Goal: Information Seeking & Learning: Check status

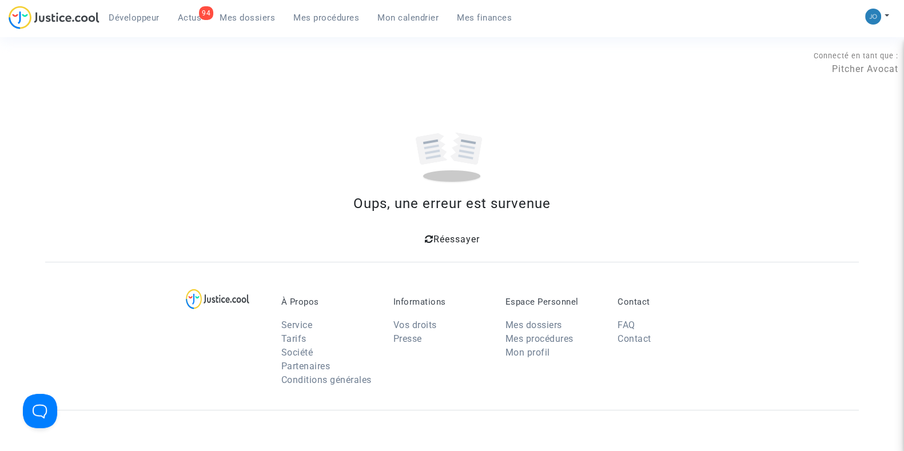
click at [257, 18] on span "Mes dossiers" at bounding box center [246, 18] width 55 height 10
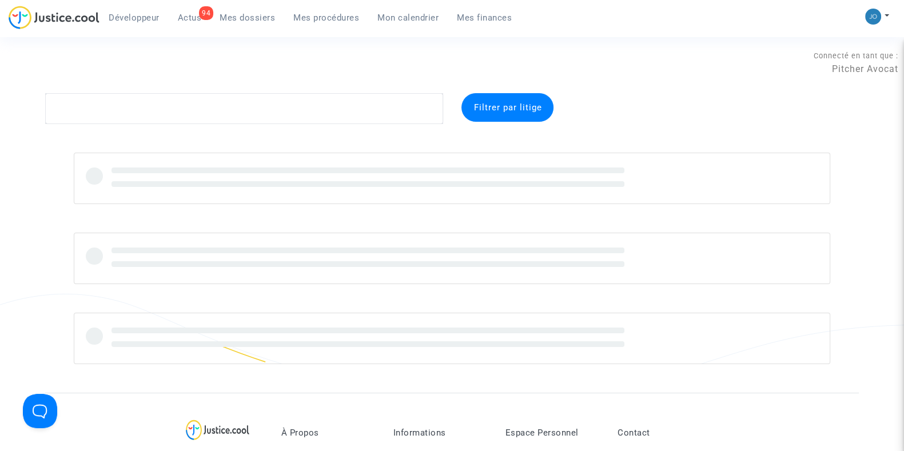
click at [401, 16] on span "Mon calendrier" at bounding box center [407, 18] width 61 height 10
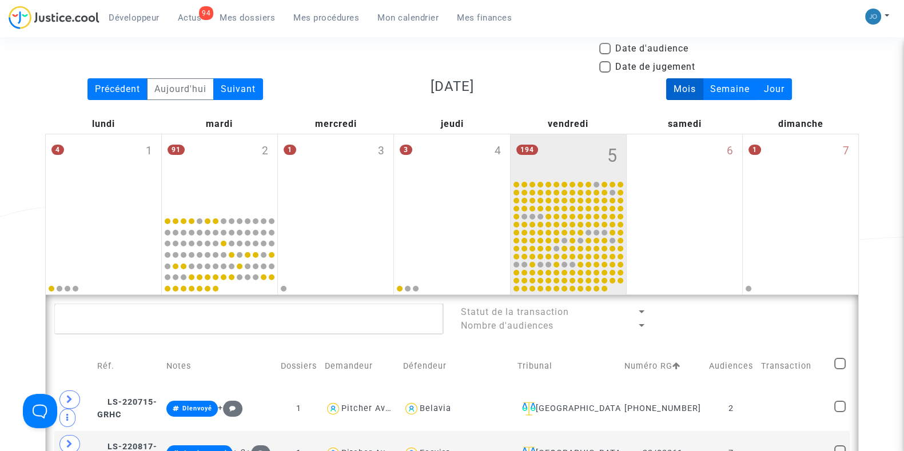
scroll to position [89, 0]
click at [547, 143] on div "194 5" at bounding box center [567, 156] width 115 height 45
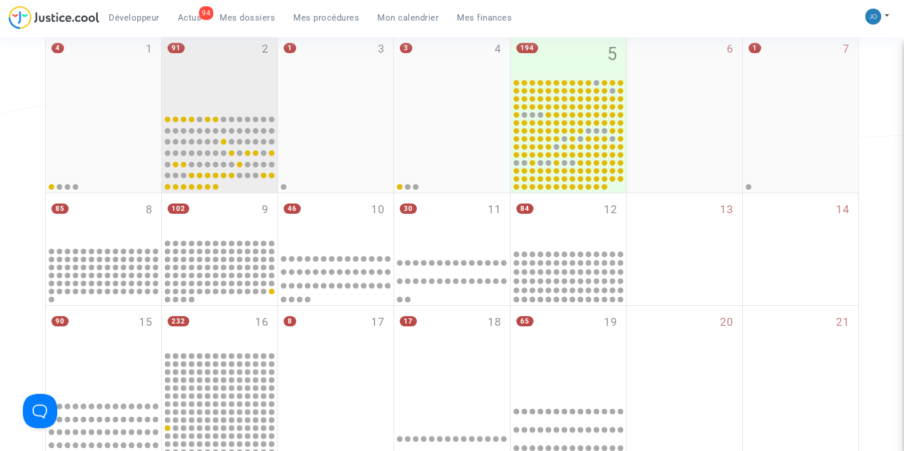
scroll to position [197, 0]
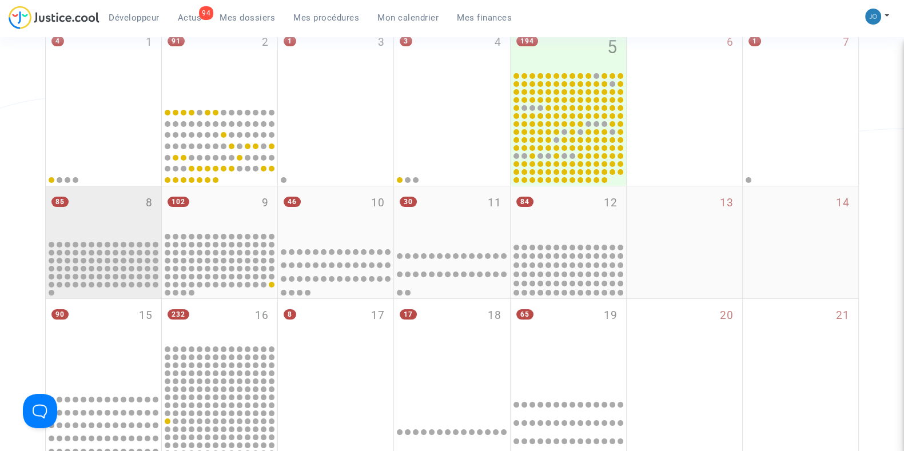
click at [97, 215] on div "85 8" at bounding box center [103, 212] width 115 height 53
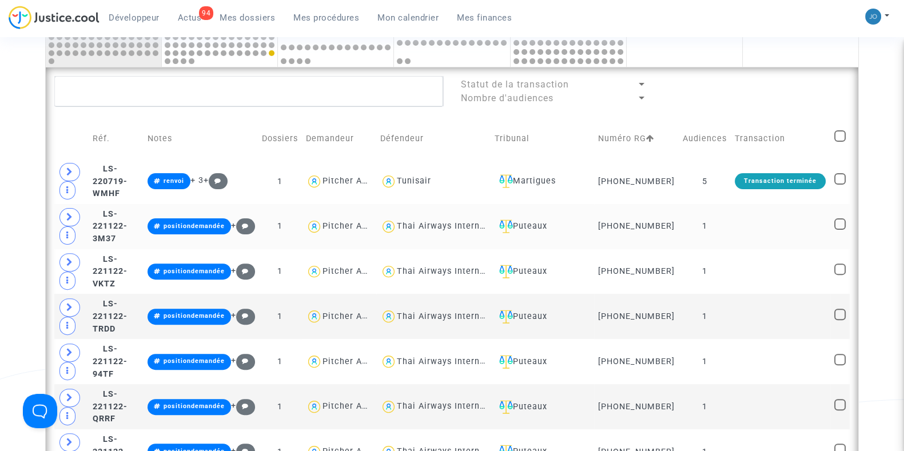
scroll to position [429, 0]
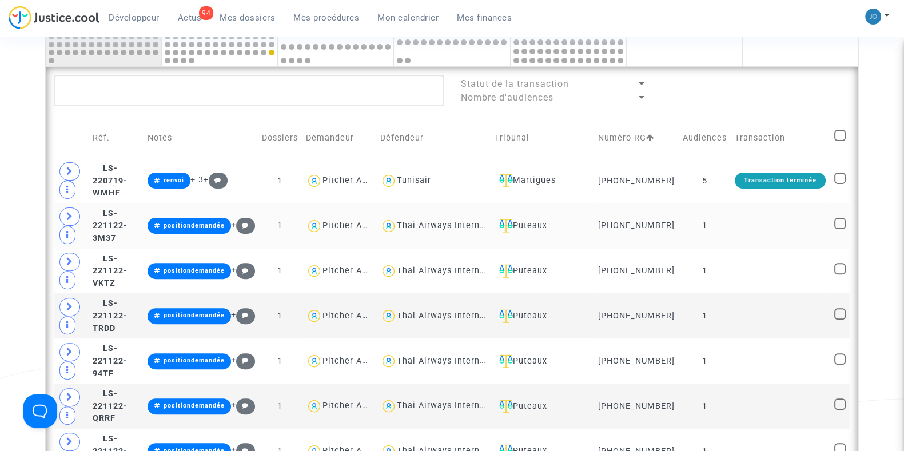
click at [673, 229] on td "[PHONE_NUMBER]" at bounding box center [636, 225] width 85 height 45
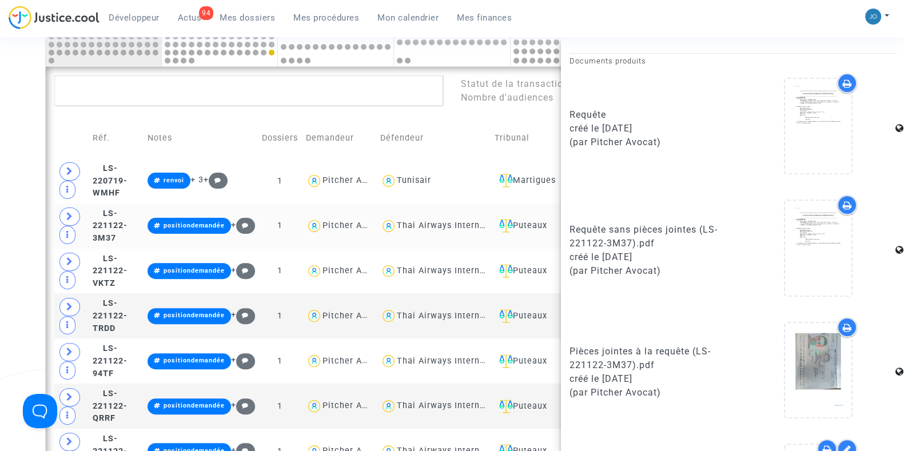
scroll to position [688, 0]
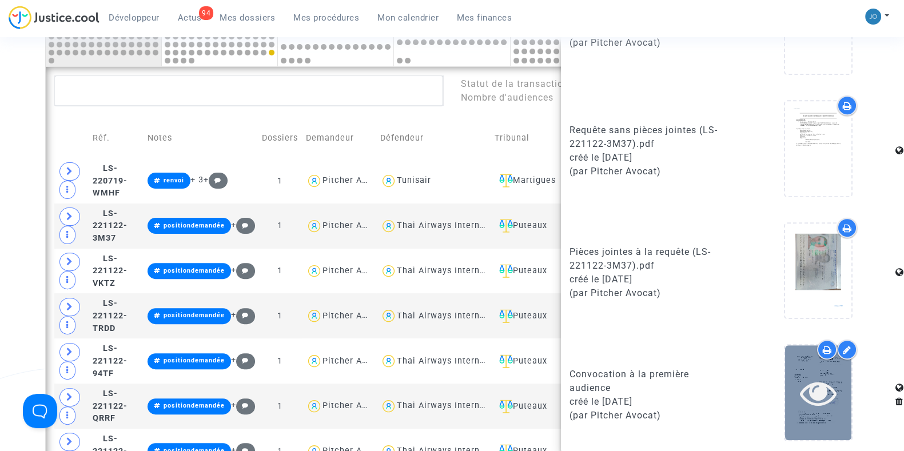
click at [820, 398] on icon at bounding box center [818, 392] width 37 height 37
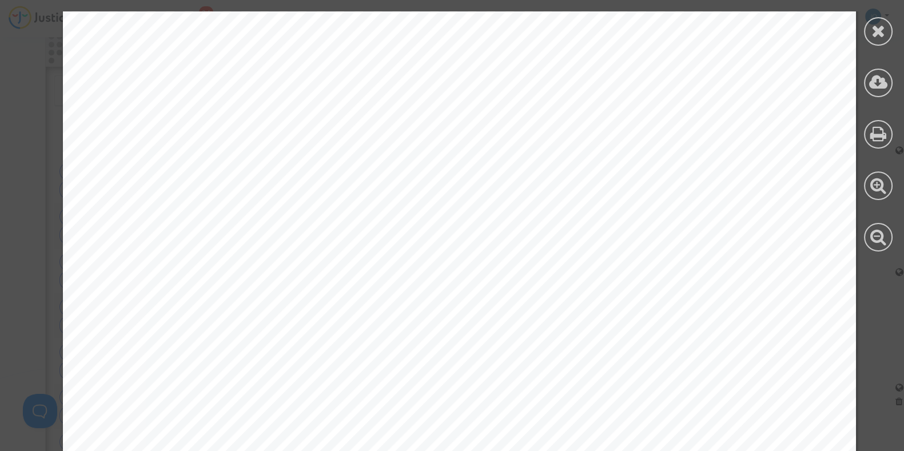
scroll to position [273, 0]
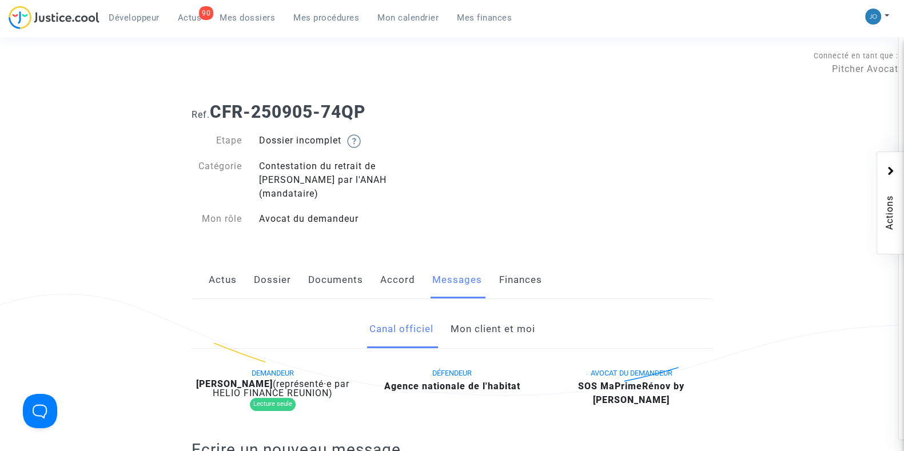
click at [416, 19] on span "Mon calendrier" at bounding box center [407, 18] width 61 height 10
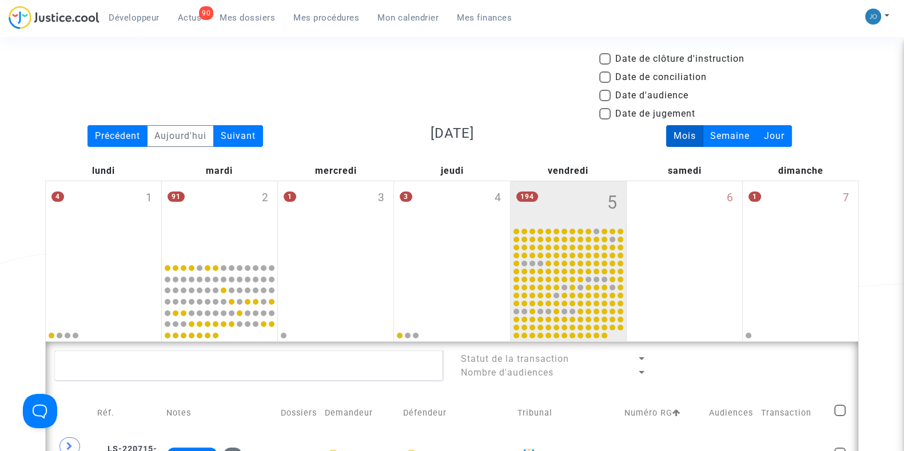
scroll to position [44, 0]
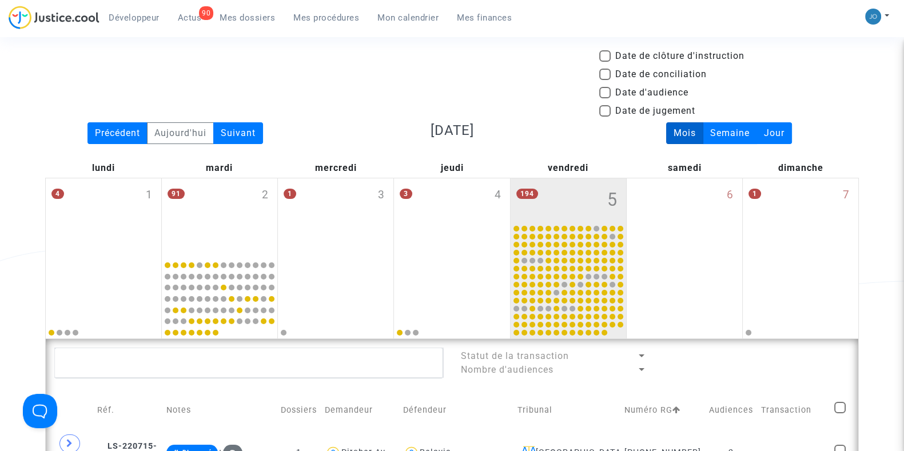
click at [860, 123] on div "Mois Semaine Jour" at bounding box center [728, 133] width 277 height 22
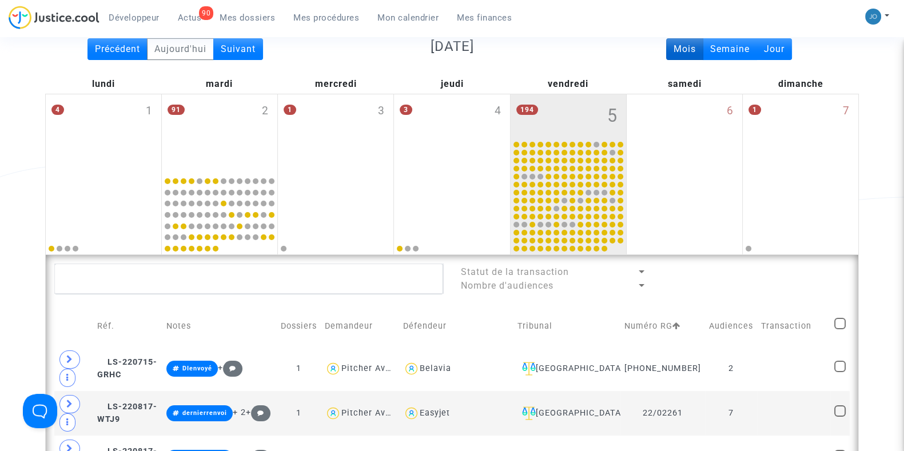
scroll to position [121, 0]
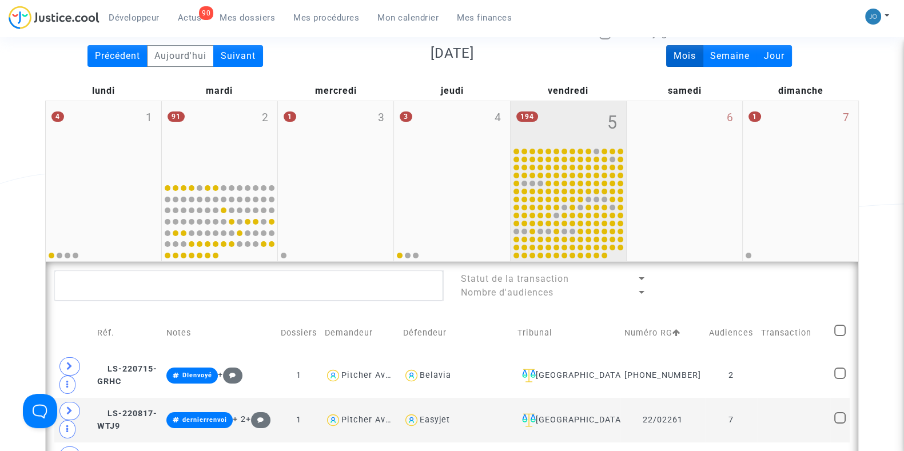
click at [549, 123] on div "194 5" at bounding box center [567, 123] width 115 height 45
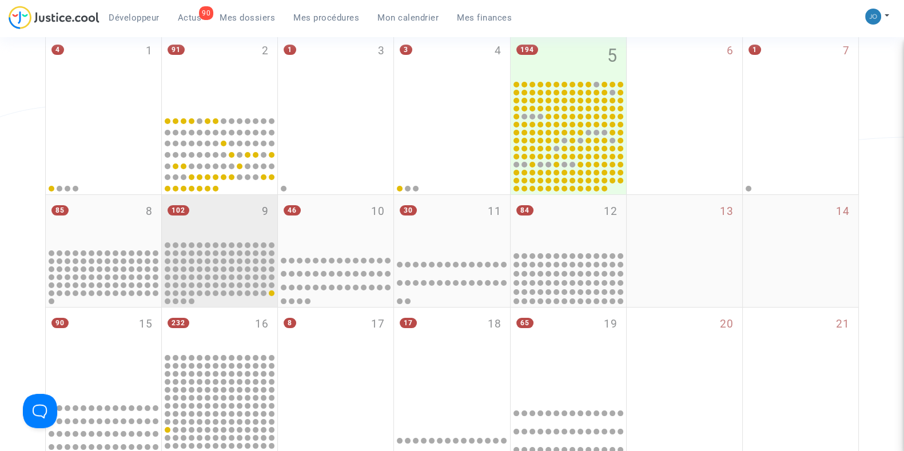
scroll to position [189, 0]
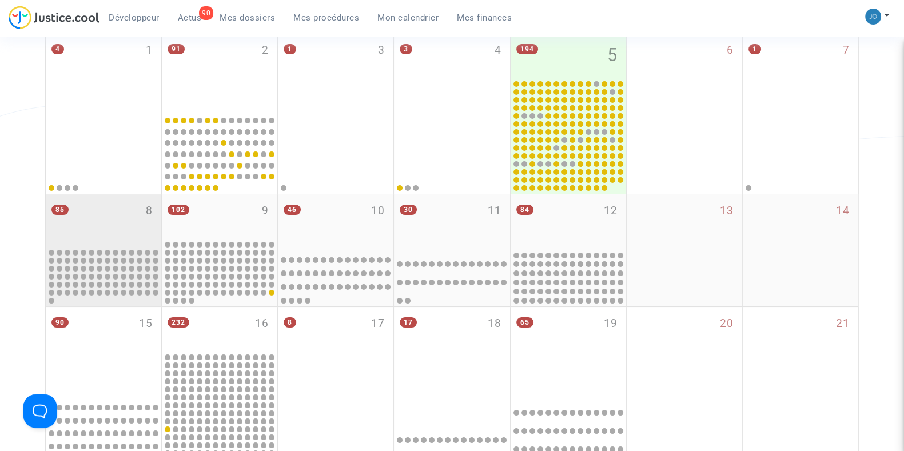
click at [153, 209] on div "85 8" at bounding box center [103, 220] width 115 height 53
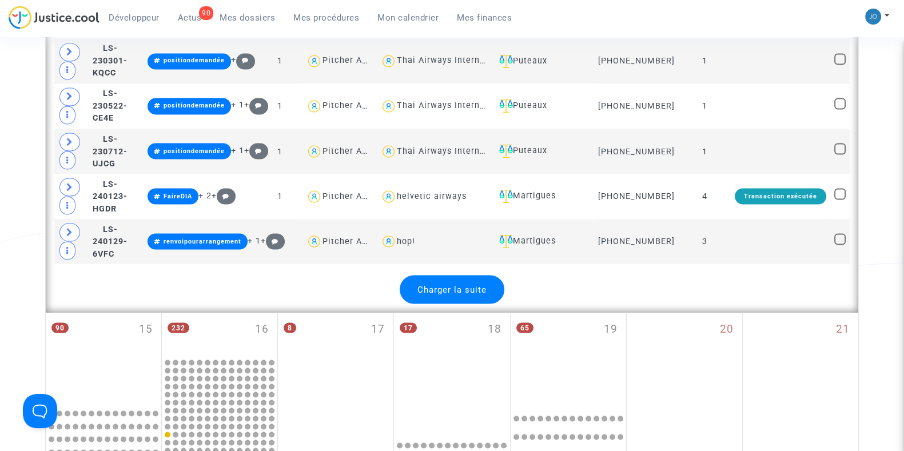
scroll to position [2587, 0]
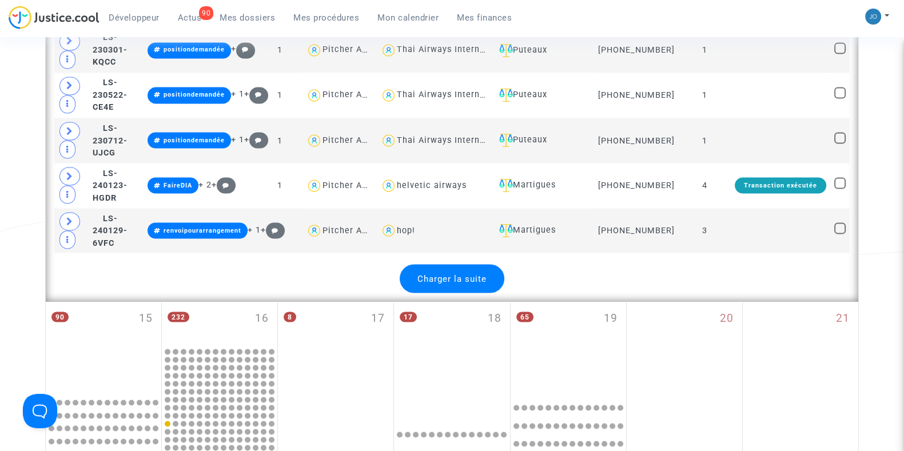
click at [434, 264] on div "Charger la suite" at bounding box center [452, 278] width 105 height 29
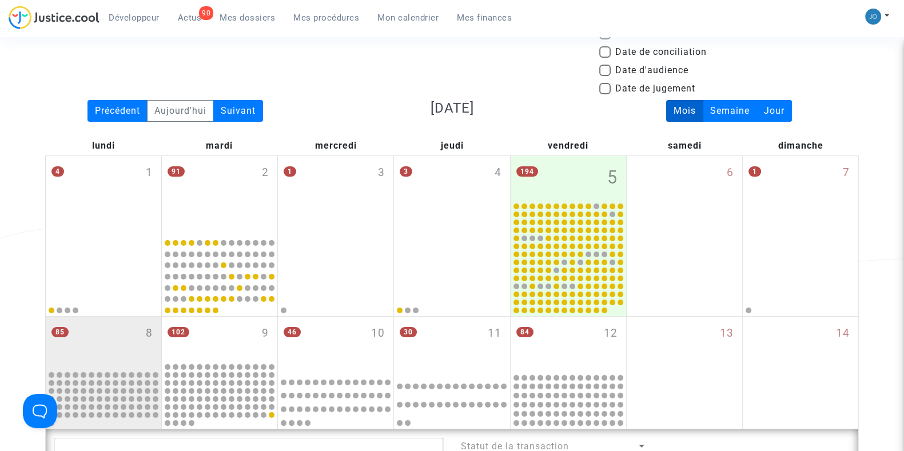
scroll to position [49, 0]
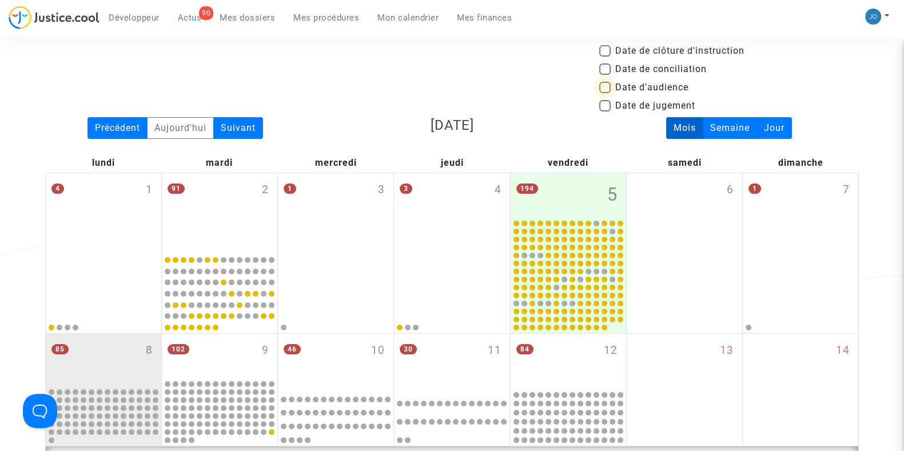
click at [606, 89] on span at bounding box center [604, 87] width 11 height 11
click at [605, 93] on input "Date d'audience" at bounding box center [604, 93] width 1 height 1
checkbox input "true"
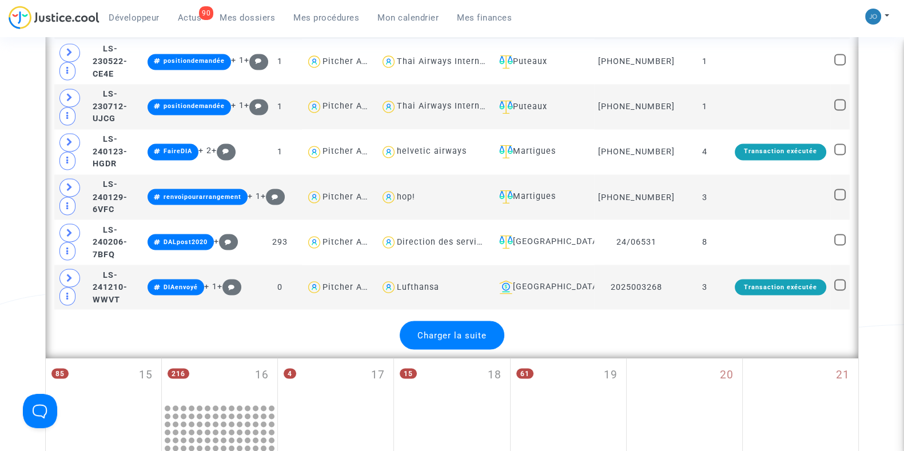
scroll to position [2515, 0]
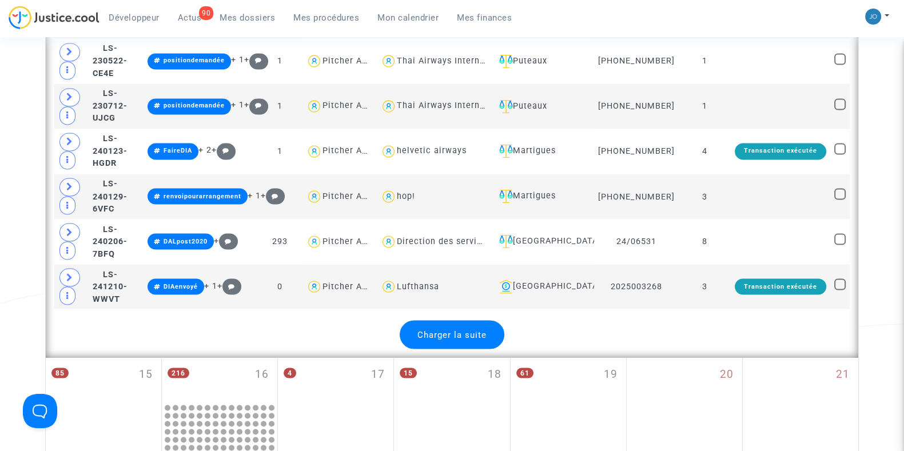
click at [472, 320] on div "Charger la suite" at bounding box center [452, 334] width 105 height 29
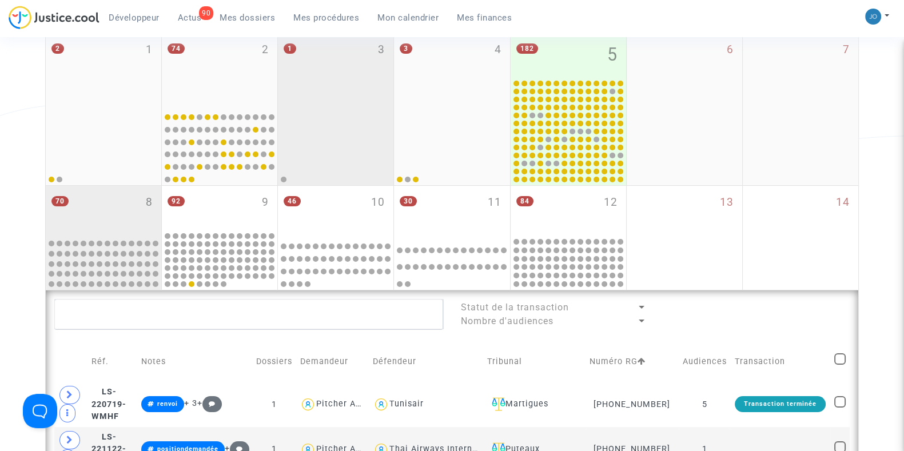
scroll to position [197, 0]
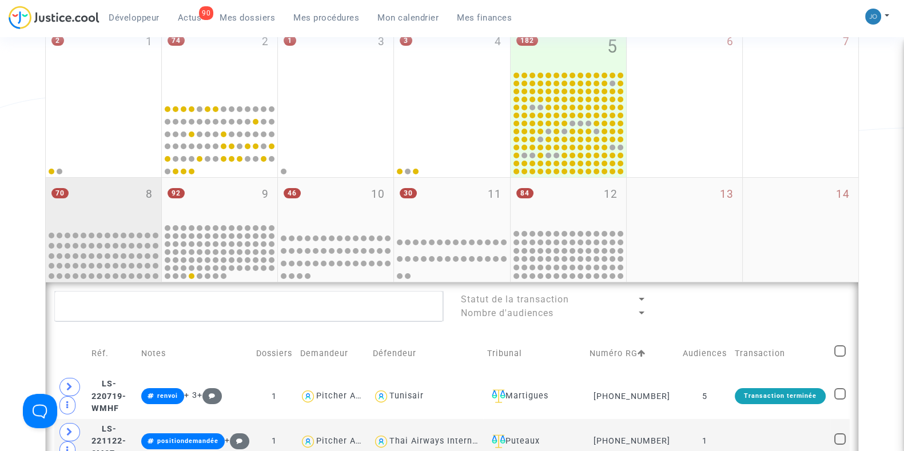
click at [109, 195] on div "70 8" at bounding box center [103, 203] width 115 height 50
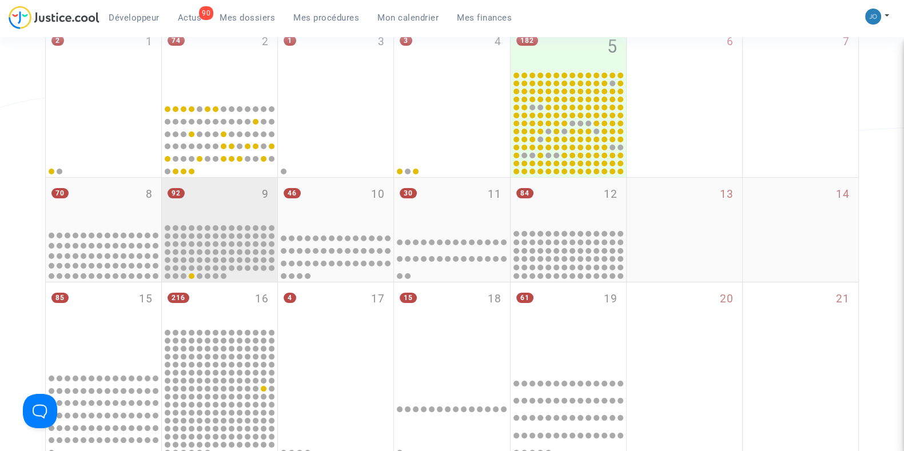
click at [212, 207] on div "92 9" at bounding box center [219, 200] width 115 height 45
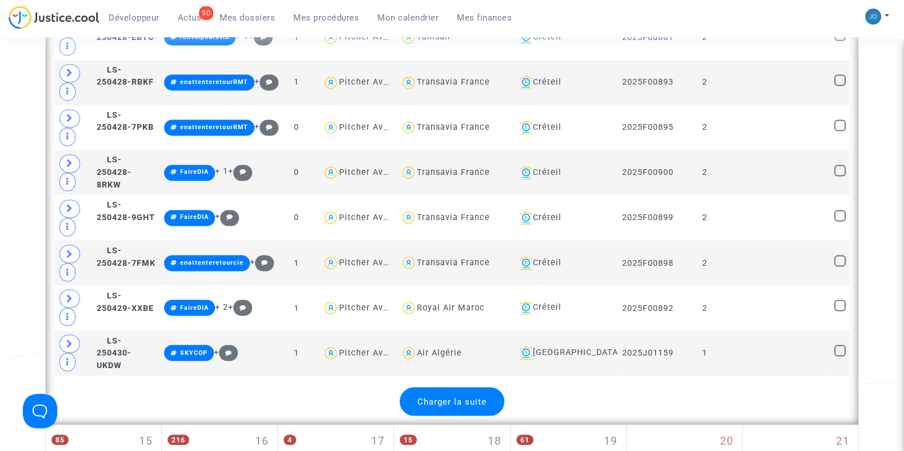
scroll to position [2458, 0]
click at [437, 390] on div "Charger la suite" at bounding box center [452, 400] width 105 height 29
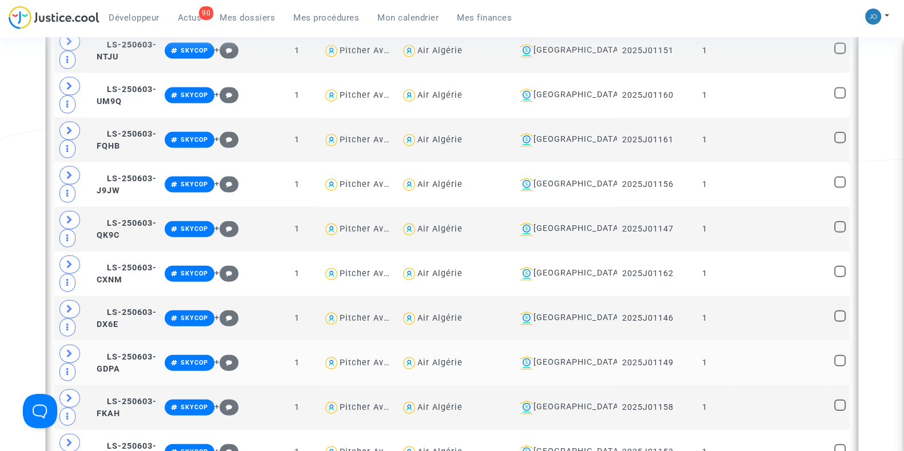
scroll to position [3180, 0]
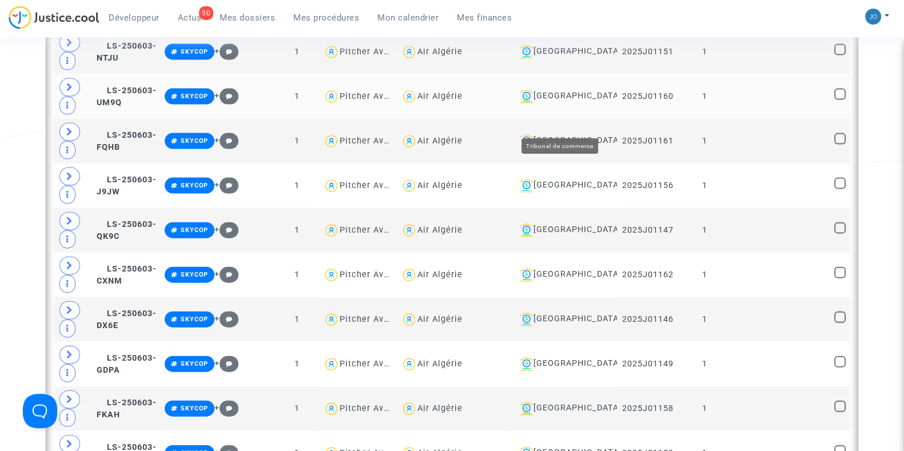
click at [551, 103] on div "Lyon" at bounding box center [564, 97] width 98 height 14
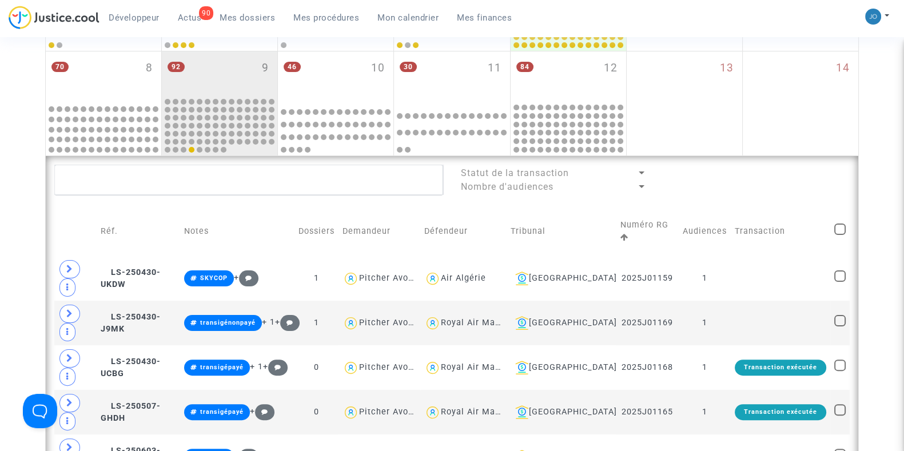
scroll to position [322, 0]
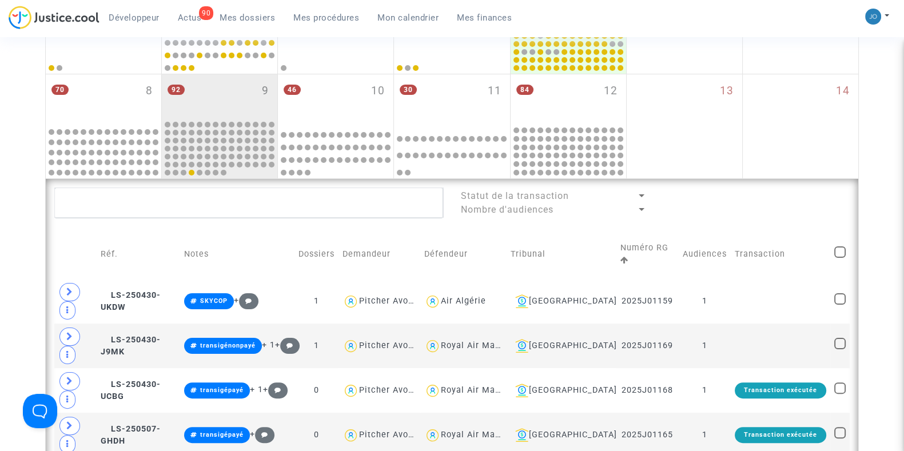
scroll to position [295, 0]
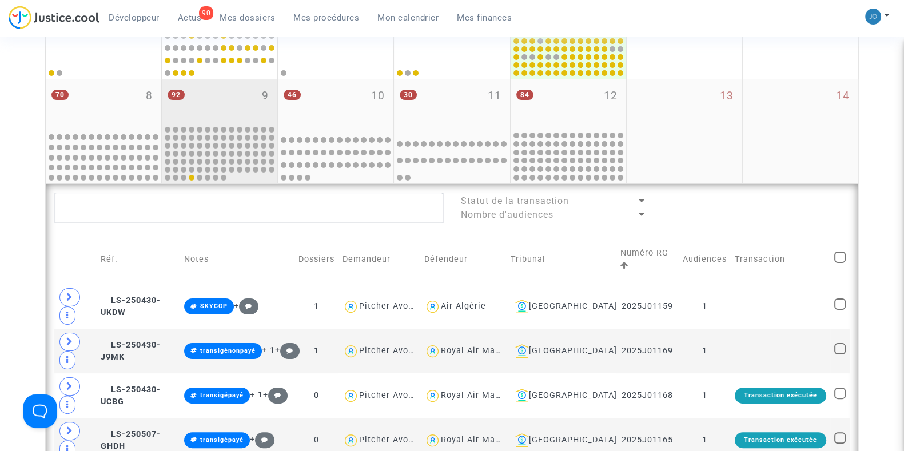
click at [222, 113] on div "92 9" at bounding box center [219, 101] width 115 height 45
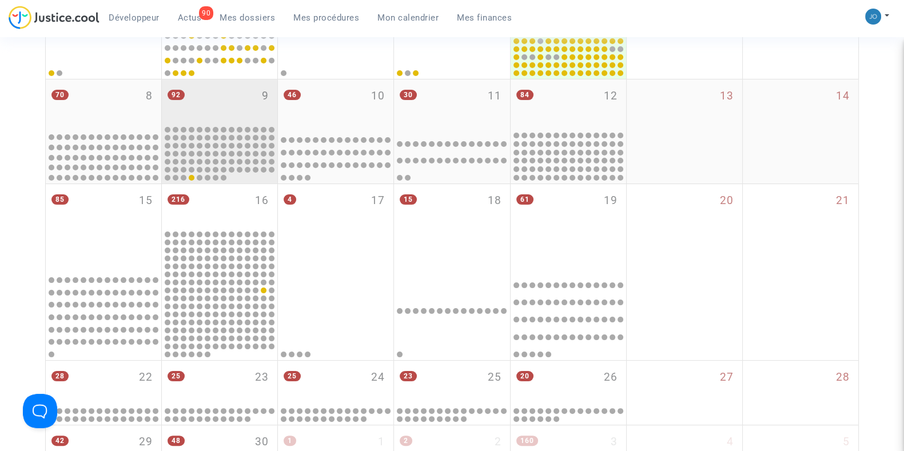
click at [222, 113] on div "92 9" at bounding box center [219, 101] width 115 height 45
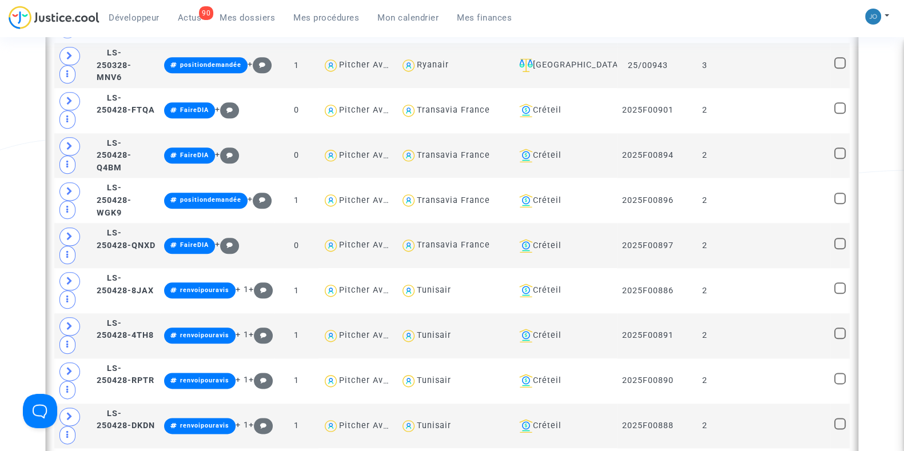
scroll to position [1664, 0]
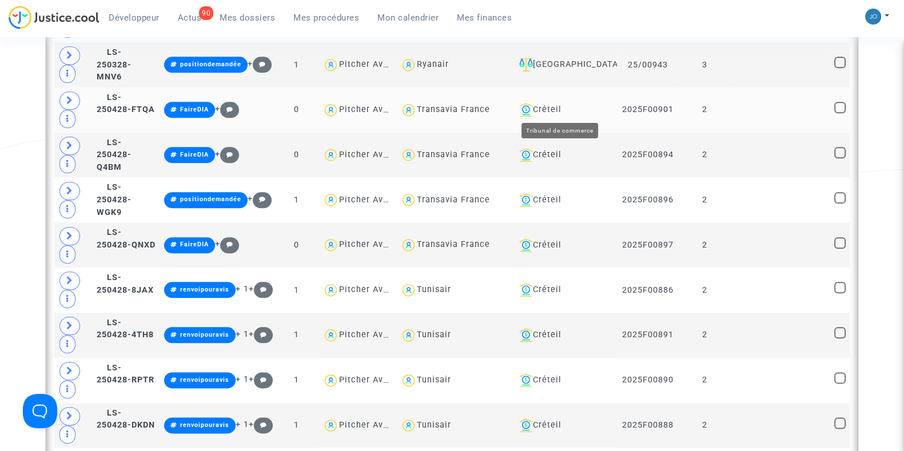
click at [533, 103] on div "Créteil" at bounding box center [563, 110] width 98 height 14
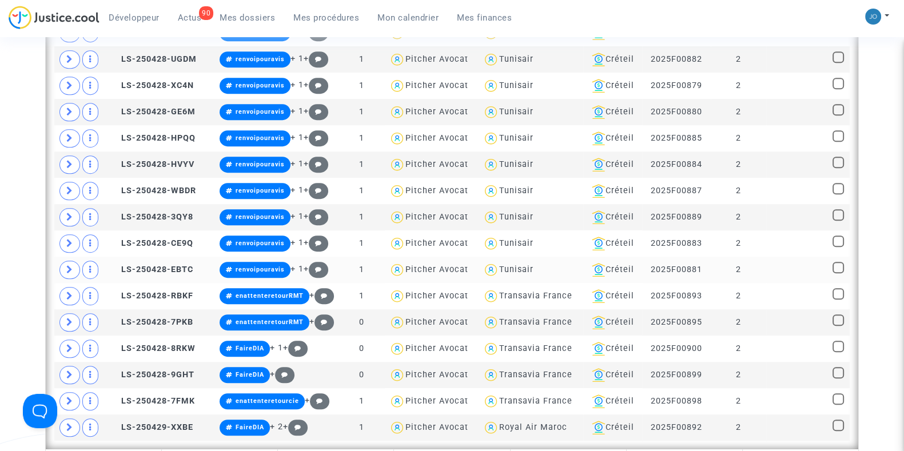
scroll to position [867, 0]
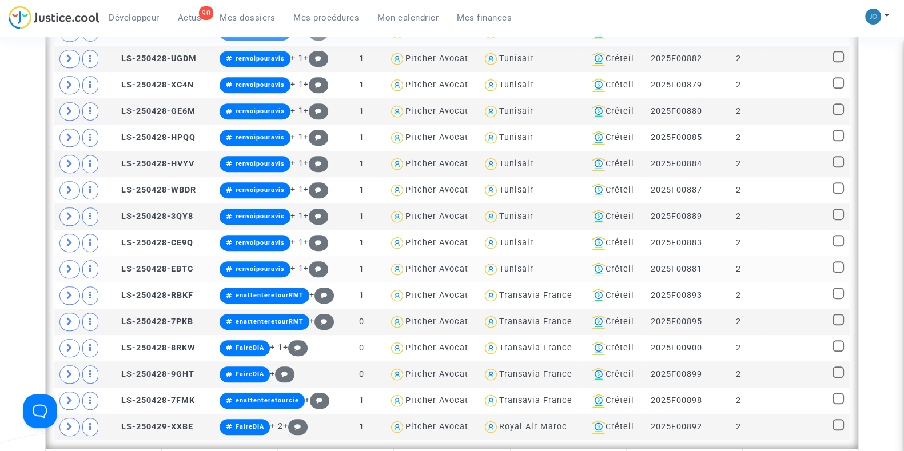
click at [729, 265] on td "2" at bounding box center [737, 269] width 55 height 26
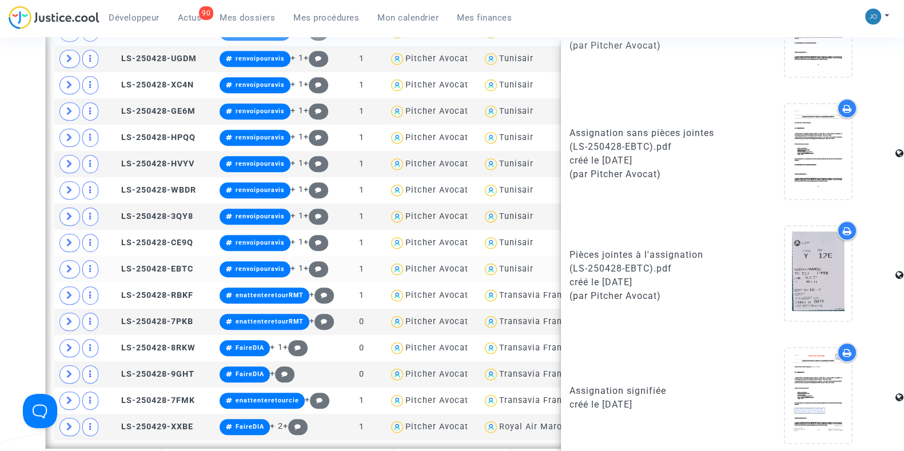
scroll to position [717, 0]
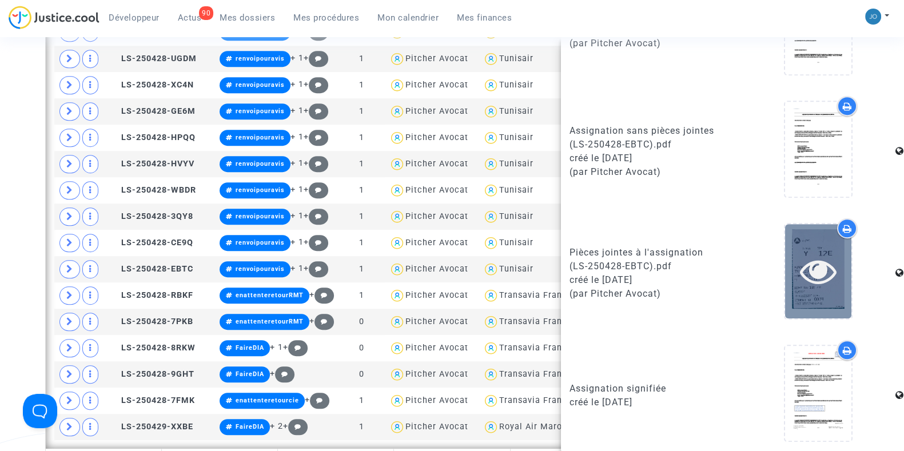
click at [804, 260] on icon at bounding box center [818, 271] width 37 height 37
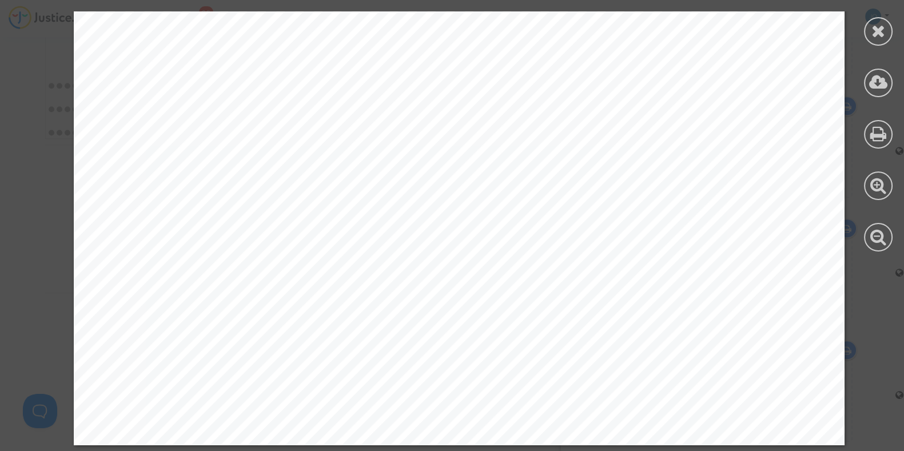
scroll to position [1568, 0]
click at [872, 23] on icon at bounding box center [878, 30] width 14 height 17
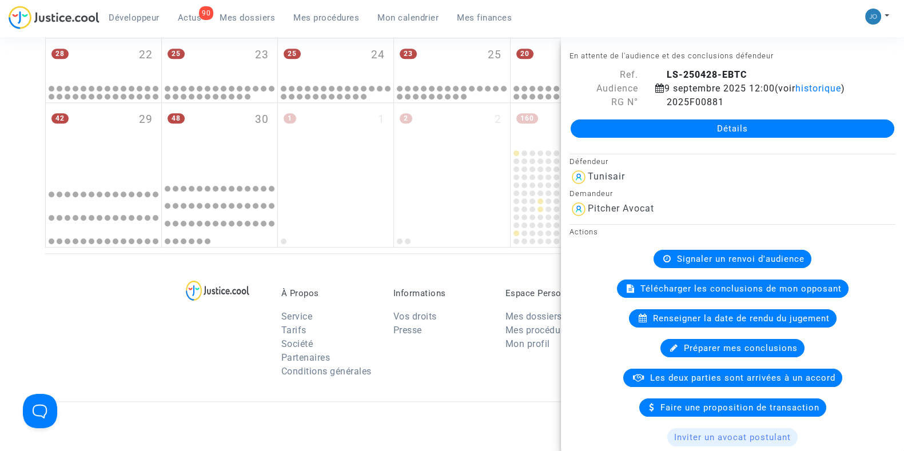
scroll to position [1453, 0]
click at [116, 298] on div "À Propos Service Tarifs Société Partenaires Conditions générales Informations V…" at bounding box center [451, 328] width 813 height 148
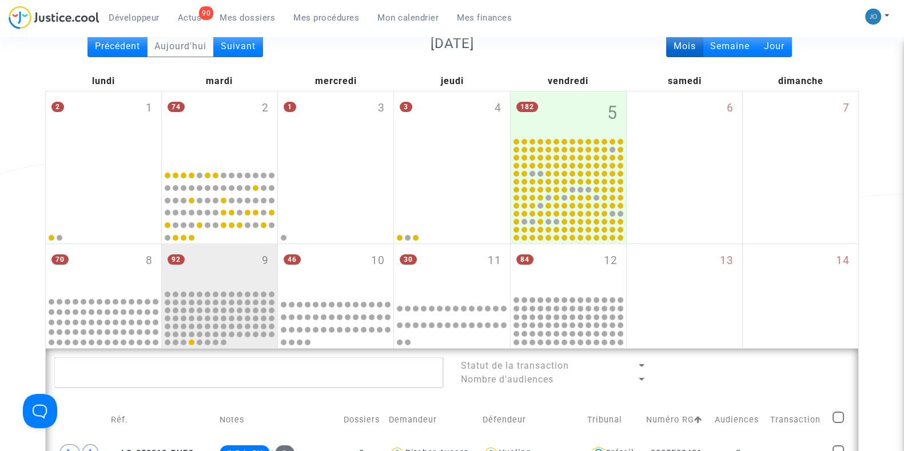
scroll to position [135, 0]
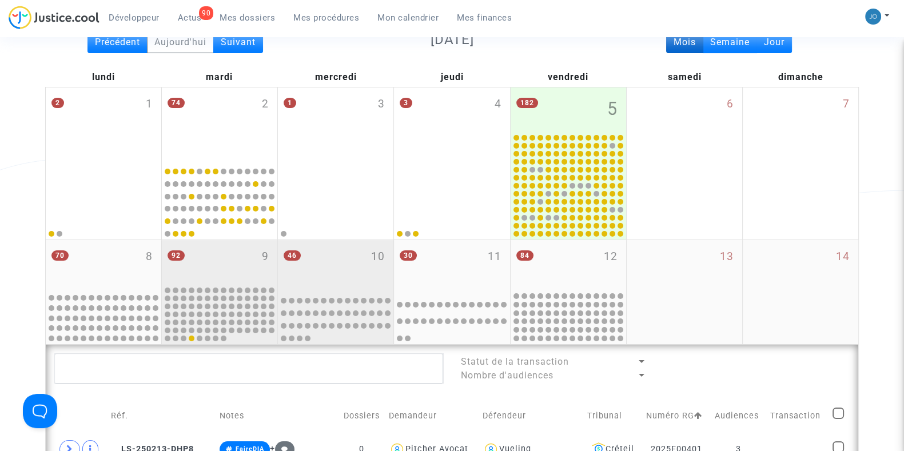
click at [361, 275] on div "46 10" at bounding box center [335, 265] width 115 height 50
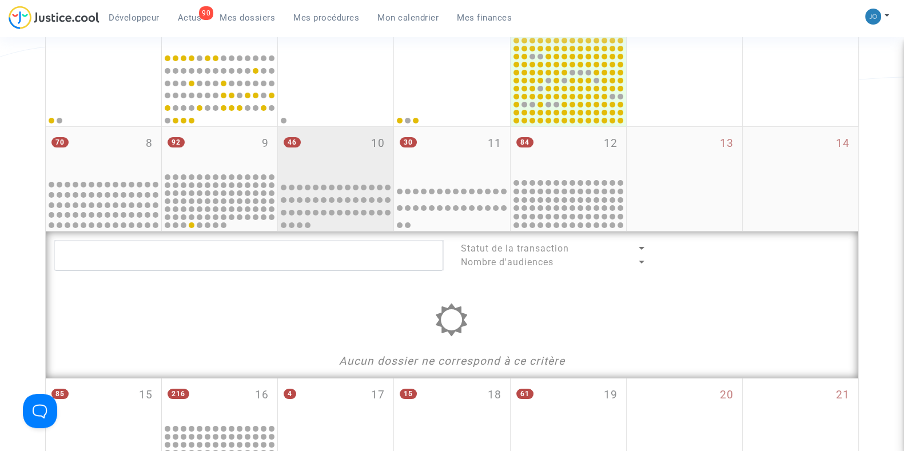
scroll to position [249, 0]
click at [357, 172] on div "46 10" at bounding box center [335, 151] width 115 height 50
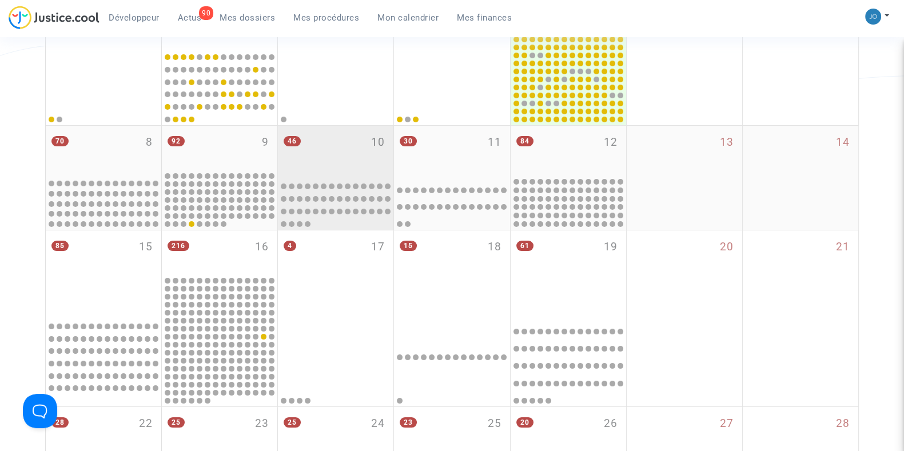
click at [357, 172] on div "46 10" at bounding box center [335, 151] width 115 height 50
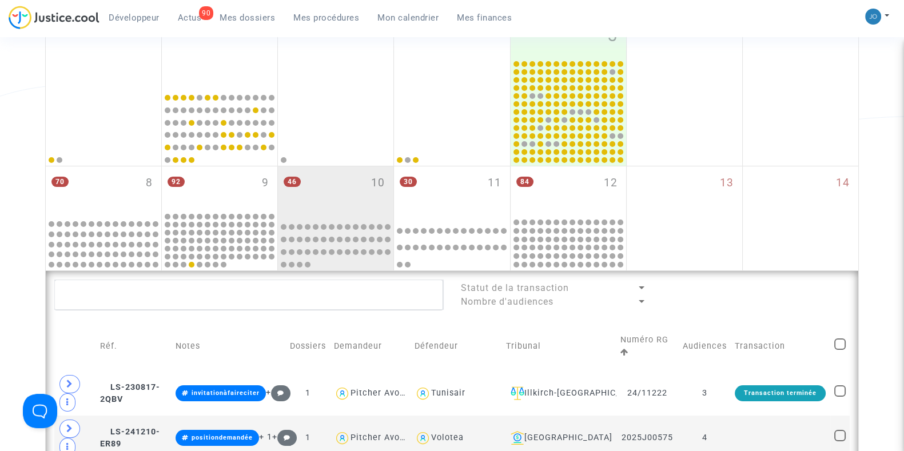
scroll to position [203, 0]
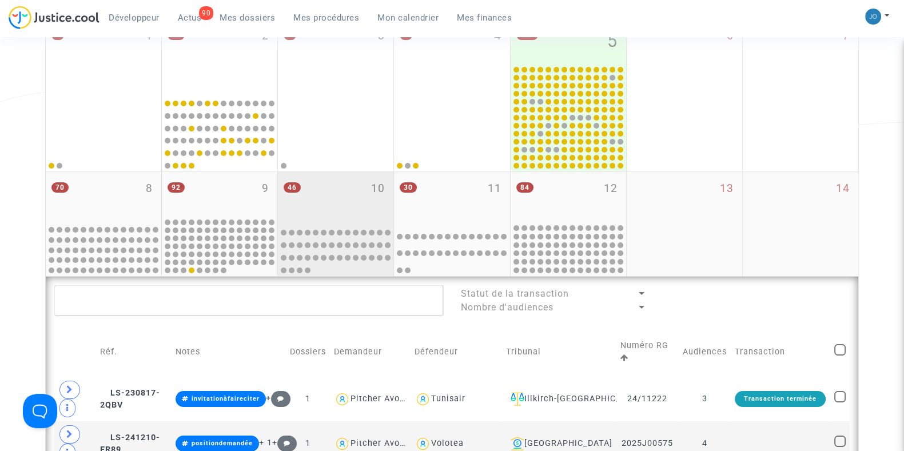
click at [363, 189] on div "46 10" at bounding box center [335, 197] width 115 height 50
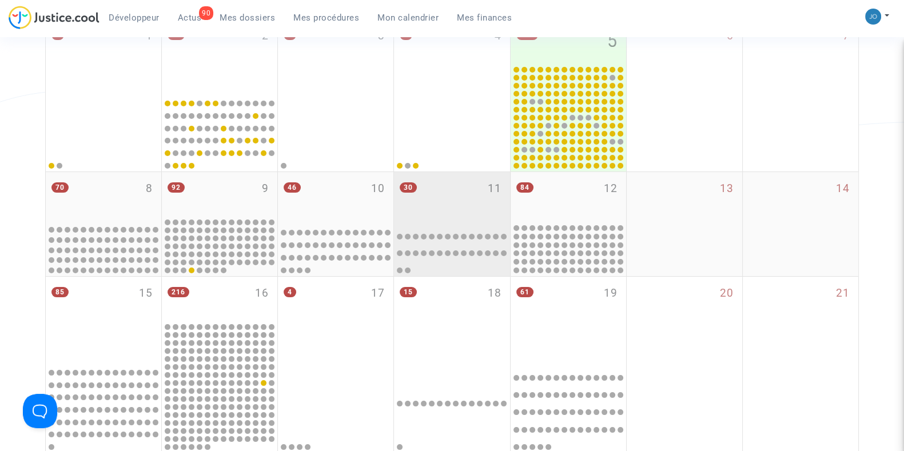
click at [418, 204] on div "30 11" at bounding box center [451, 197] width 115 height 50
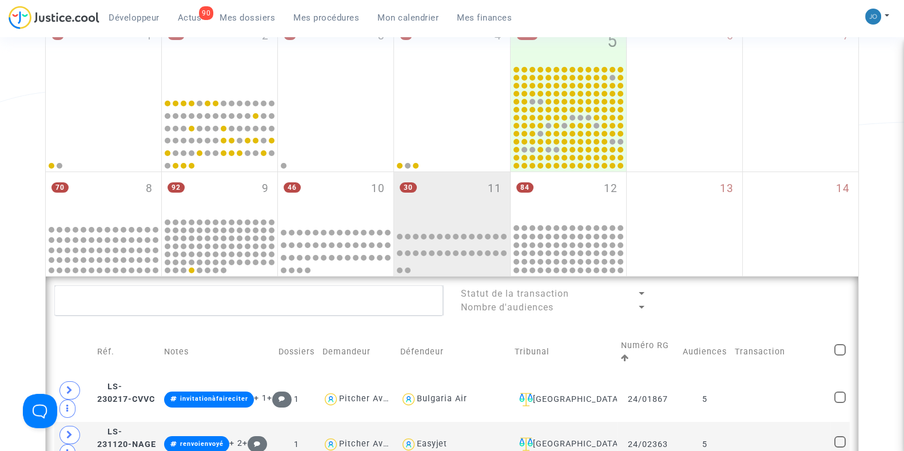
click at [379, 375] on td "Demandeur" at bounding box center [357, 351] width 78 height 49
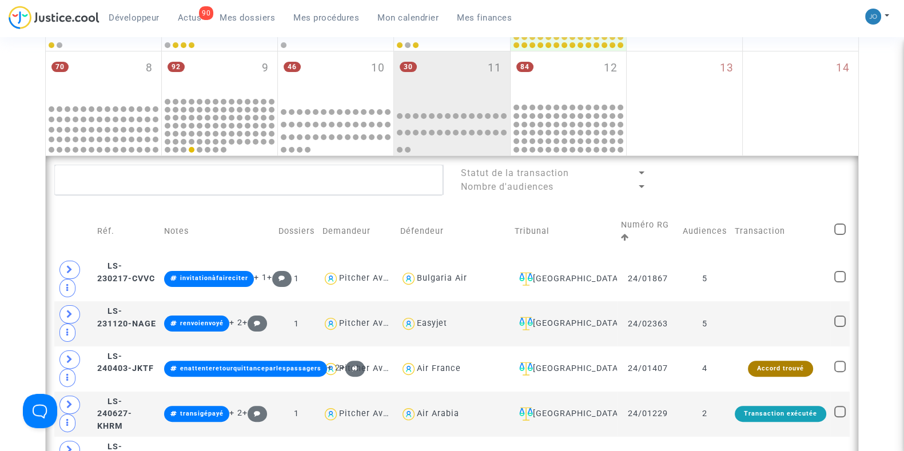
scroll to position [323, 0]
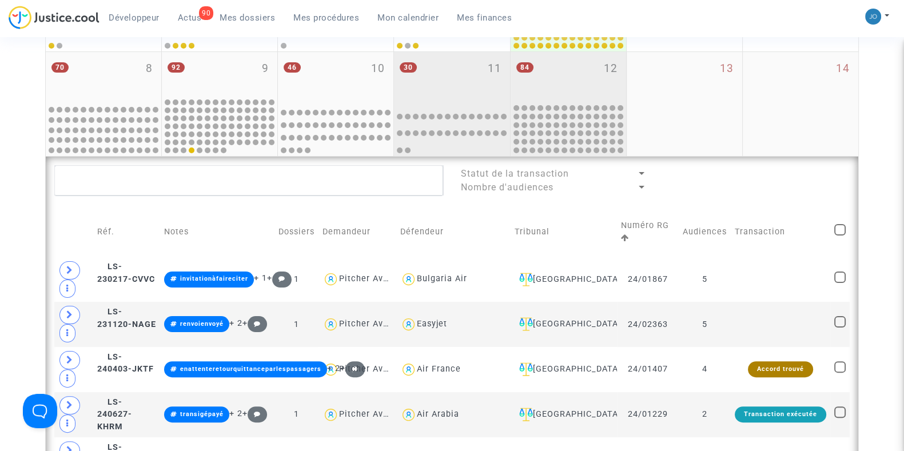
click at [559, 81] on div "84 12" at bounding box center [567, 77] width 115 height 50
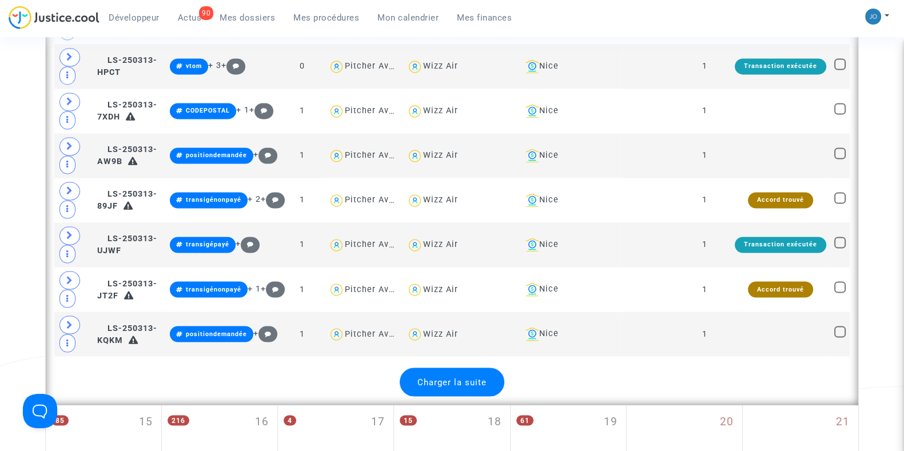
scroll to position [2453, 0]
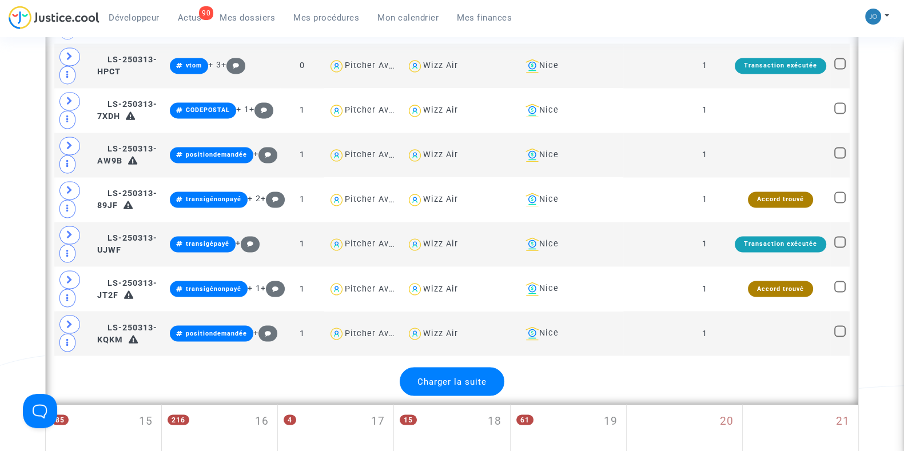
click at [434, 369] on div "Charger la suite" at bounding box center [452, 381] width 105 height 29
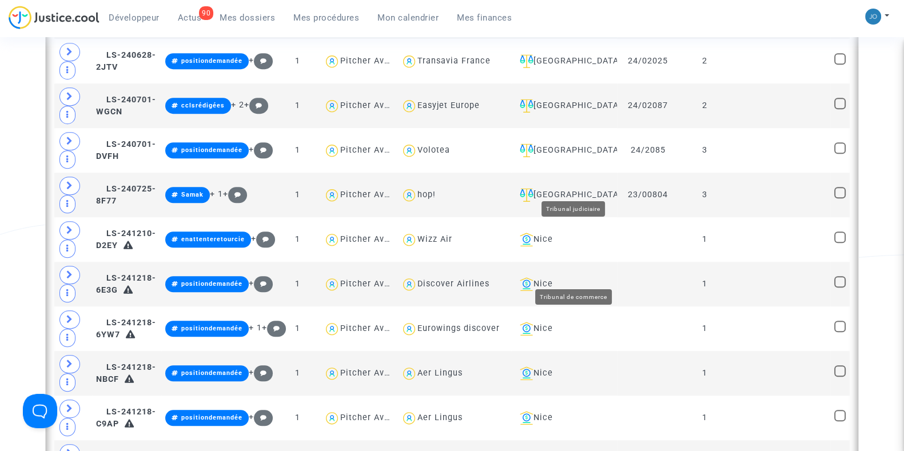
scroll to position [1077, 0]
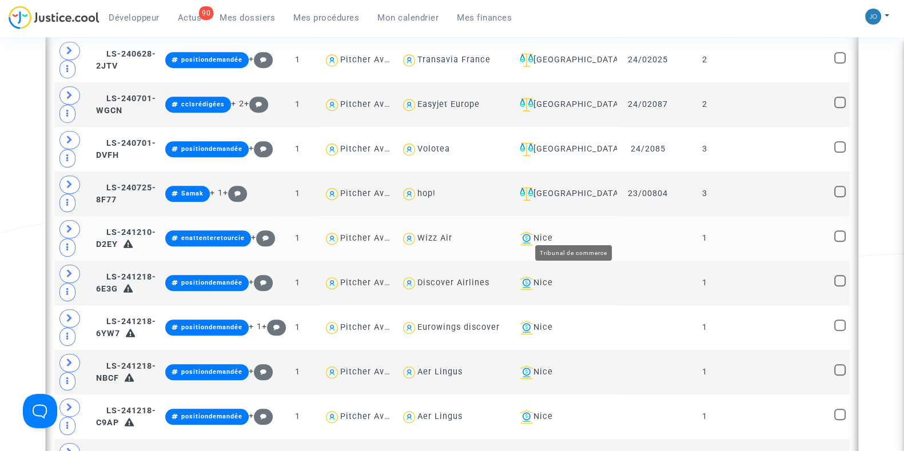
click at [570, 231] on div "Nice" at bounding box center [564, 238] width 98 height 14
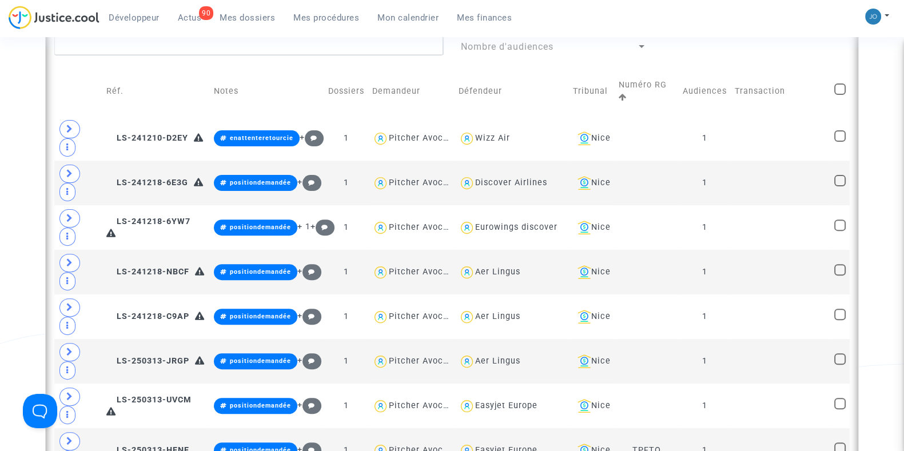
scroll to position [464, 0]
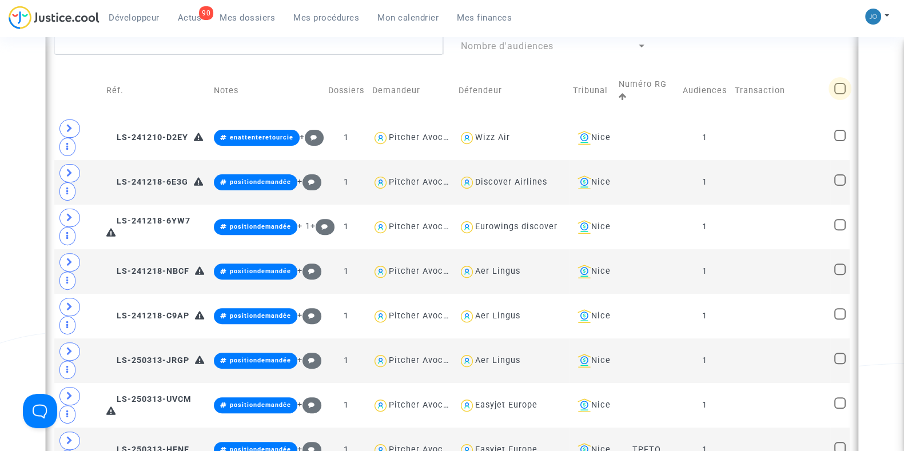
click span
click input "checkbox"
checkbox input "true"
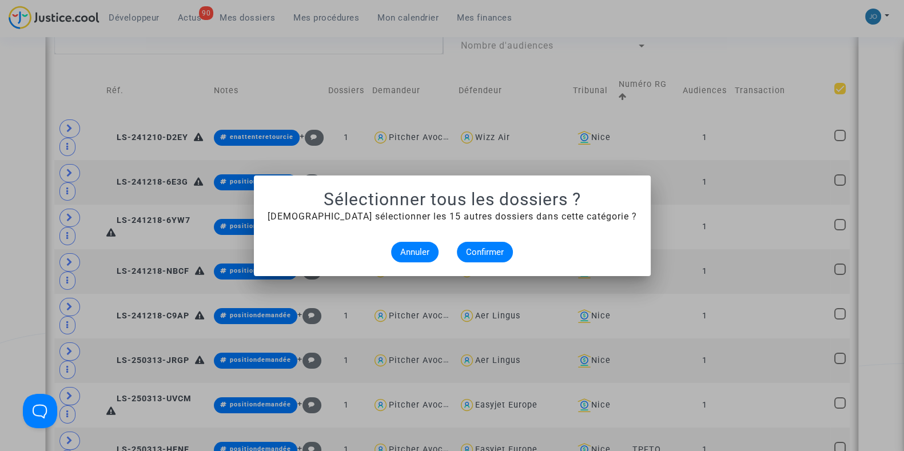
scroll to position [0, 0]
click span "Confirmer"
checkbox input "true"
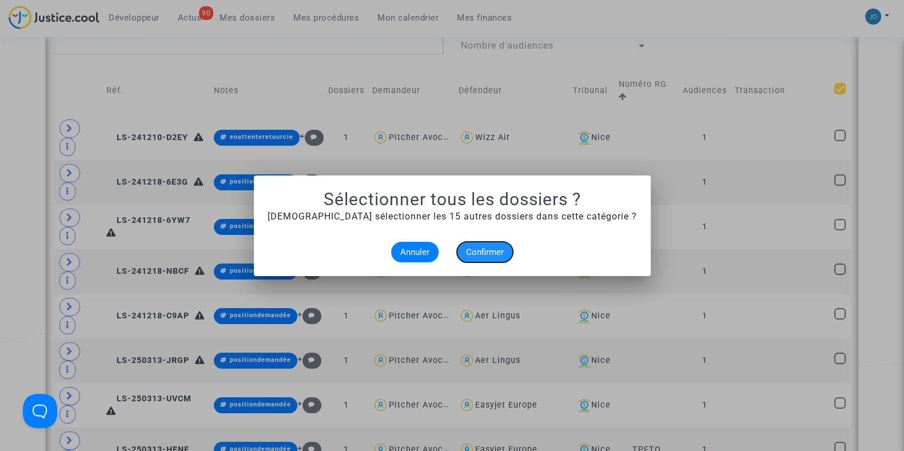
checkbox input "true"
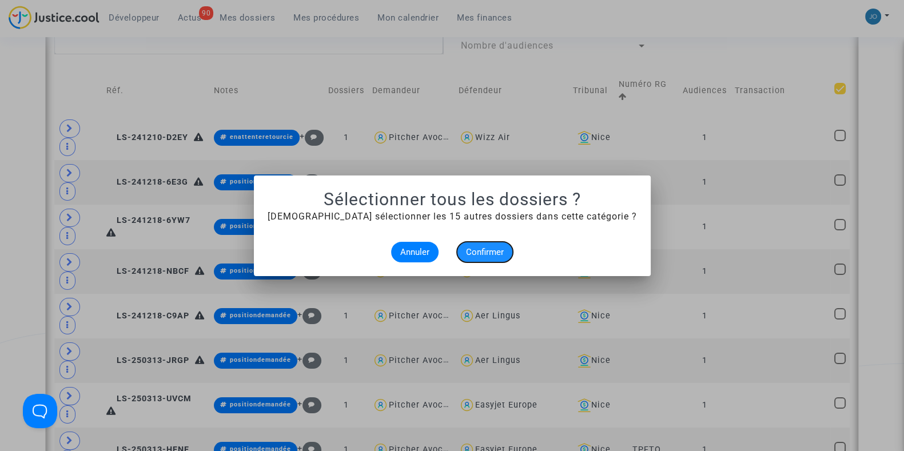
checkbox input "true"
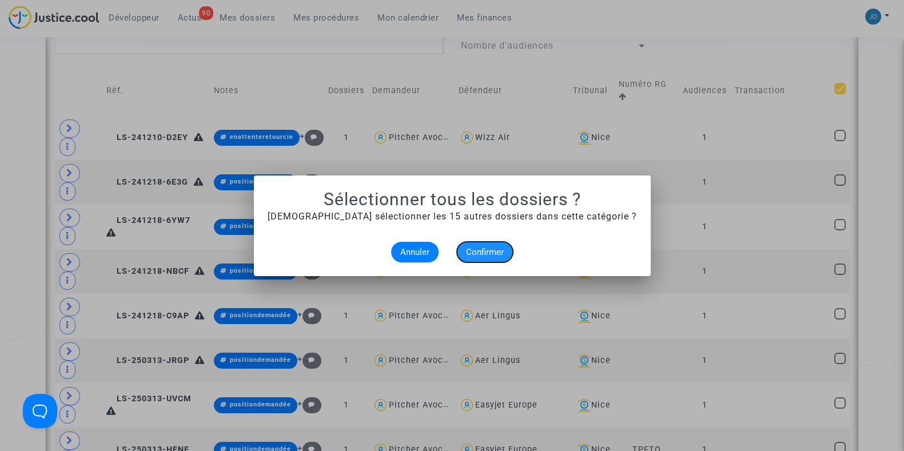
checkbox input "true"
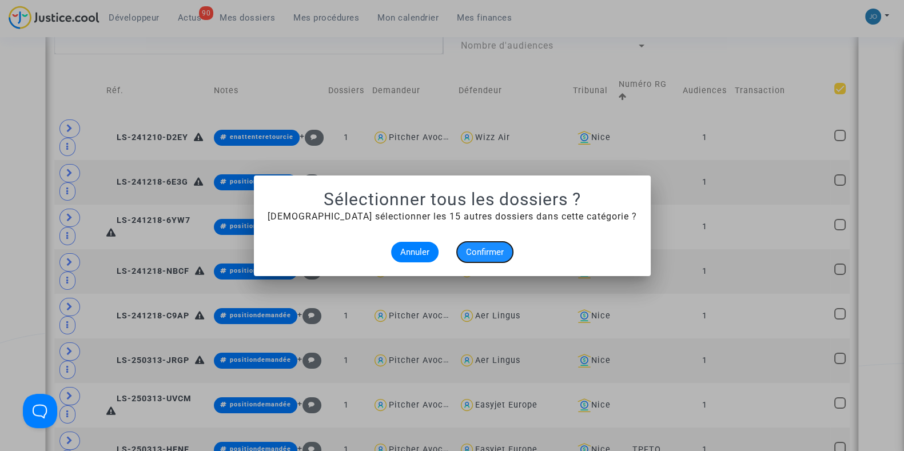
checkbox input "true"
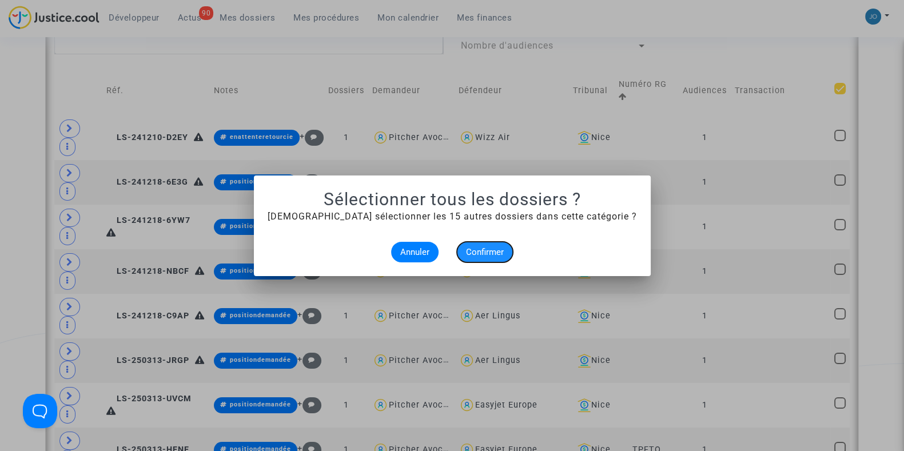
checkbox input "true"
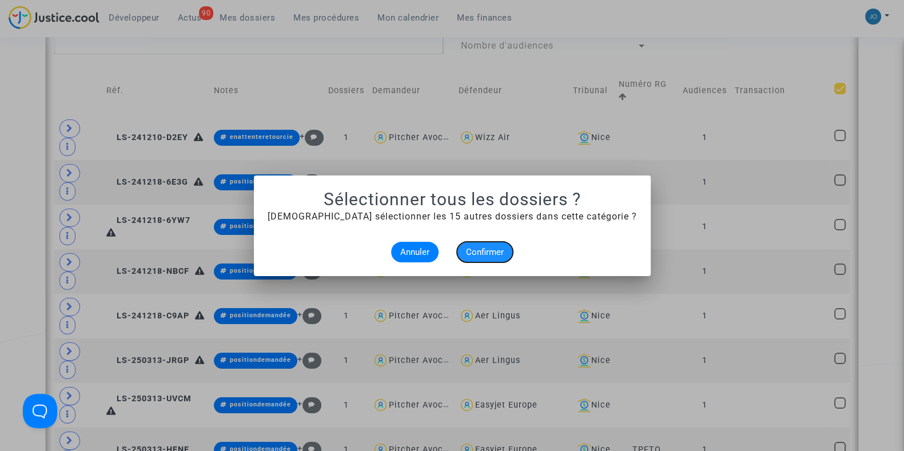
checkbox input "true"
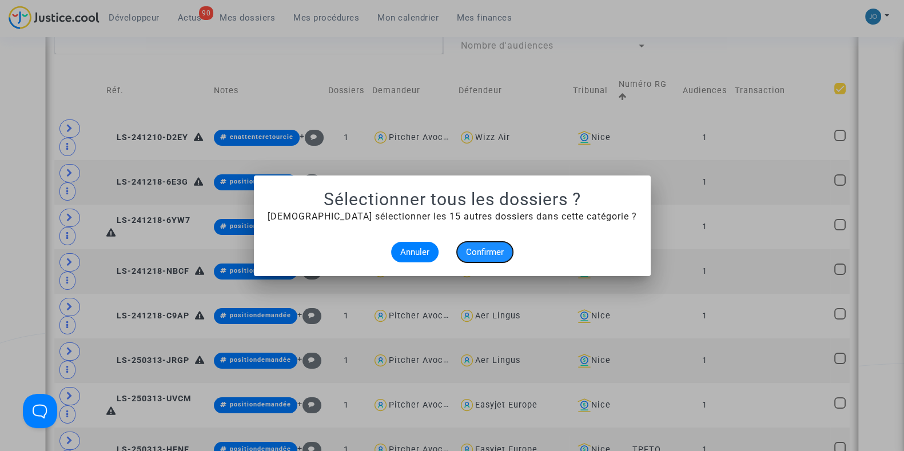
checkbox input "true"
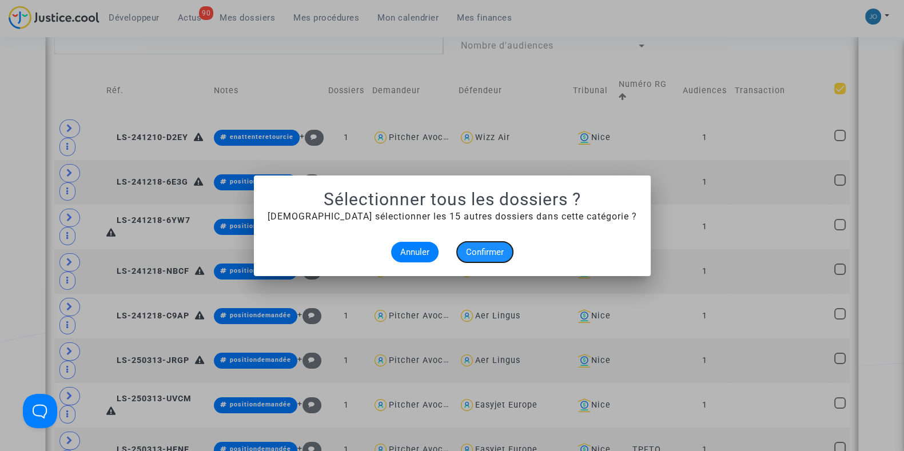
checkbox input "true"
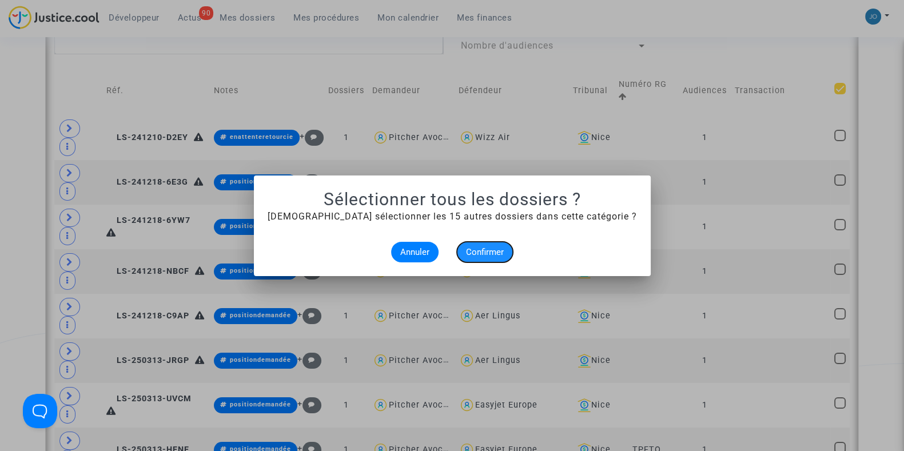
checkbox input "true"
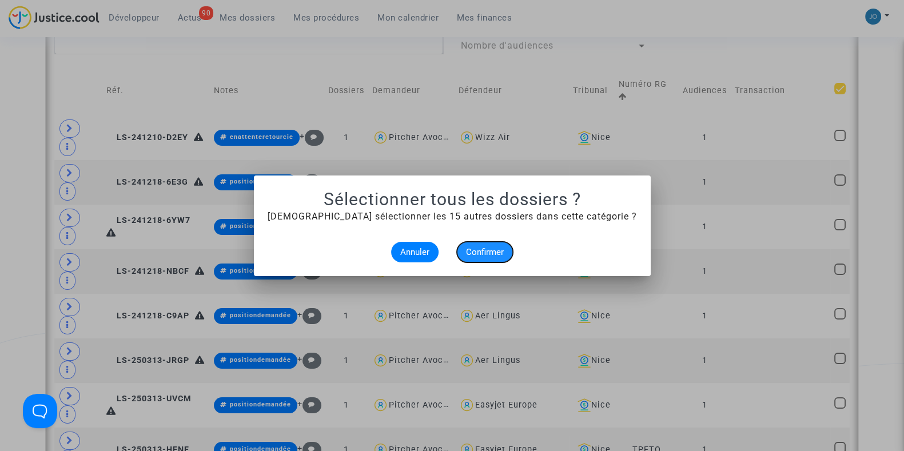
checkbox input "true"
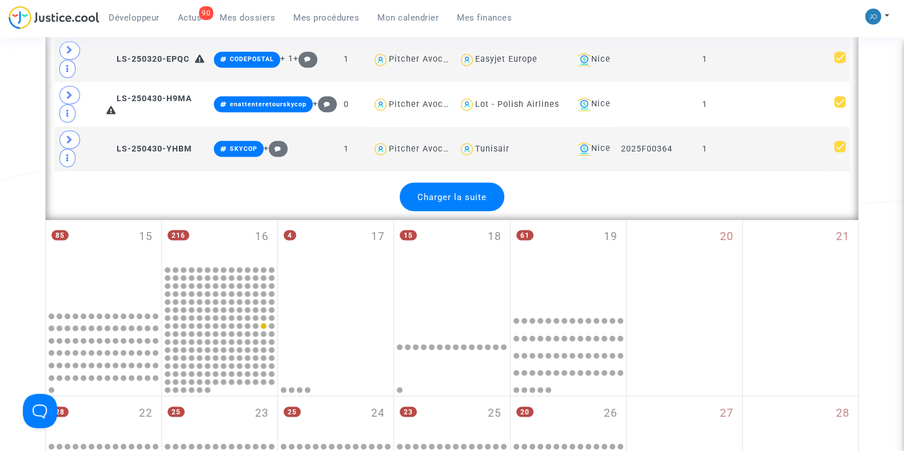
scroll to position [2640, 0]
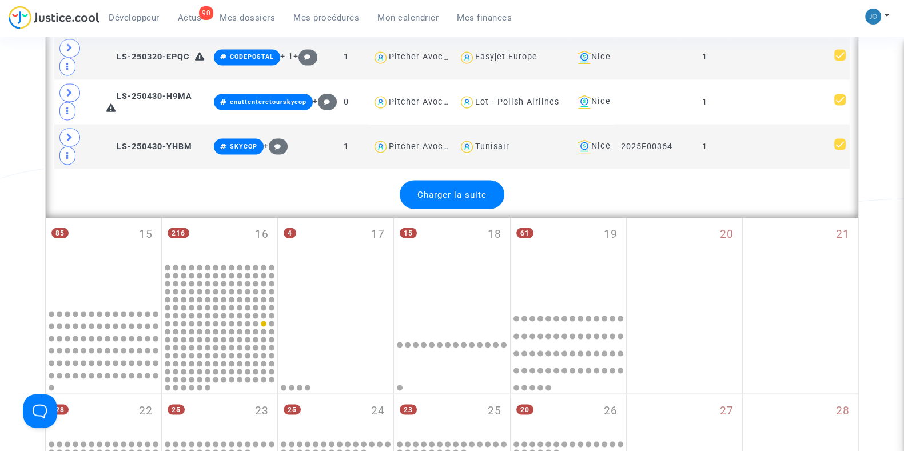
click div "Charger la suite"
checkbox input "false"
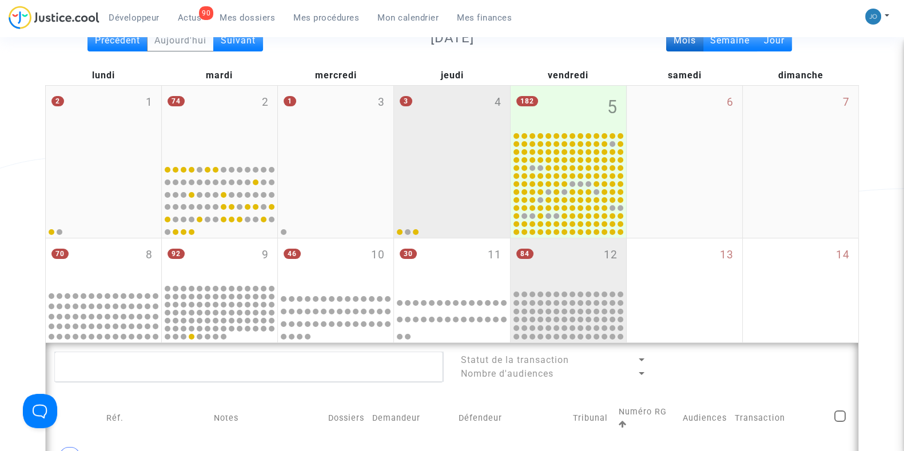
scroll to position [137, 0]
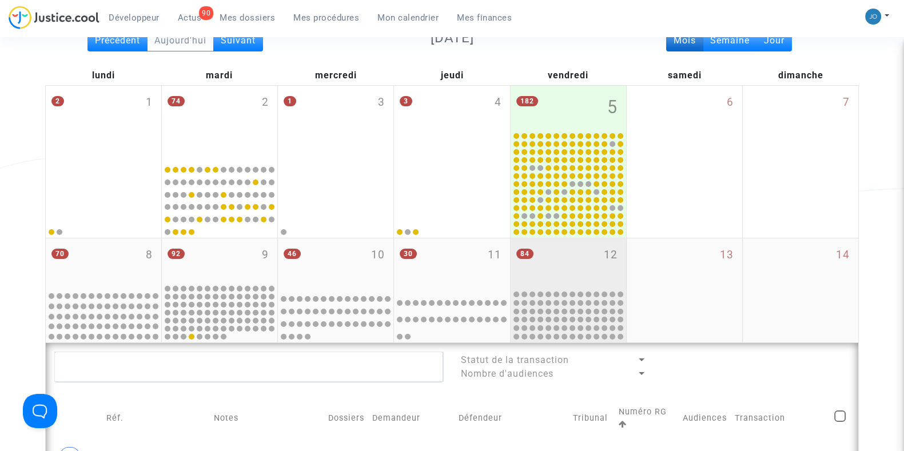
click div "84 12"
